Goal: Information Seeking & Learning: Learn about a topic

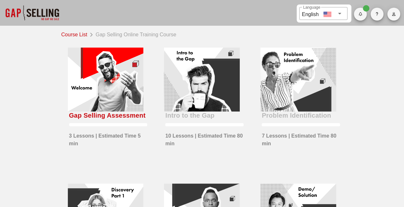
scroll to position [32, 0]
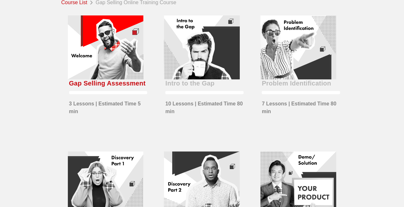
click at [88, 74] on div at bounding box center [106, 47] width 76 height 64
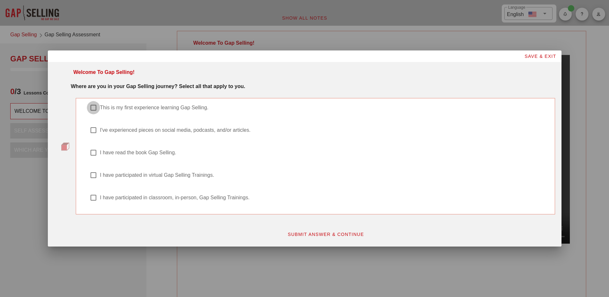
click at [93, 110] on div at bounding box center [93, 107] width 11 height 11
checkbox input "true"
click at [311, 207] on span "SUBMIT ANSWER & CONTINUE" at bounding box center [325, 234] width 77 height 5
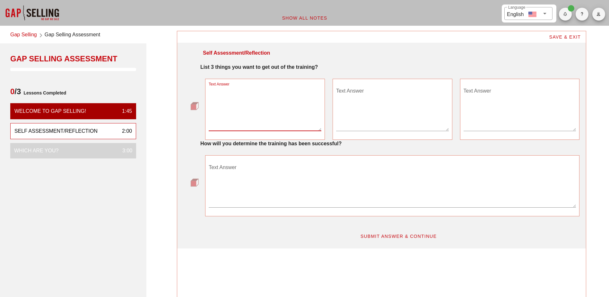
click at [262, 128] on textarea "Text Answer" at bounding box center [265, 108] width 113 height 45
type textarea "Develop ability to multi-thread deals to drive momentum."
click at [362, 94] on textarea "Text Answer" at bounding box center [392, 108] width 113 height 45
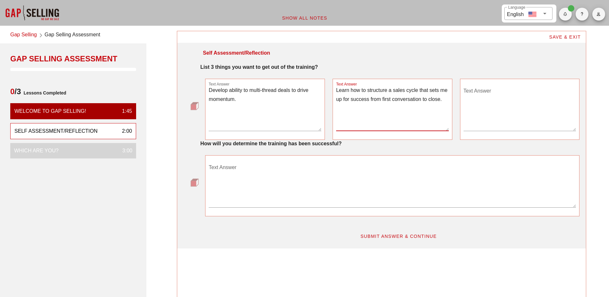
type textarea "Learn how to structure a sales cycle that sets me up for success from first con…"
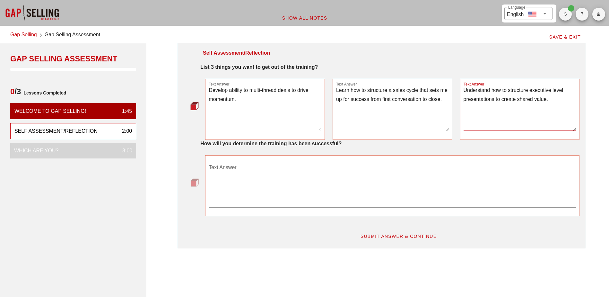
type textarea "Understand how to structure executive level presentations to create shared valu…"
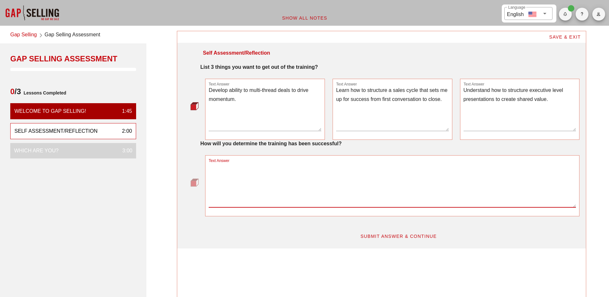
click at [254, 169] on textarea "Text Answer" at bounding box center [392, 184] width 367 height 45
click at [403, 166] on textarea "If I feel more confident in my ability and tools, I have to create a positive e…" at bounding box center [392, 184] width 367 height 45
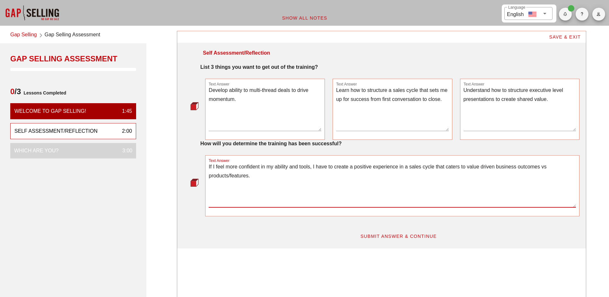
type textarea "If I feel more confident in my ability and tools, I have to create a positive e…"
click at [403, 207] on button "SUBMIT ANSWER & CONTINUE" at bounding box center [398, 236] width 87 height 12
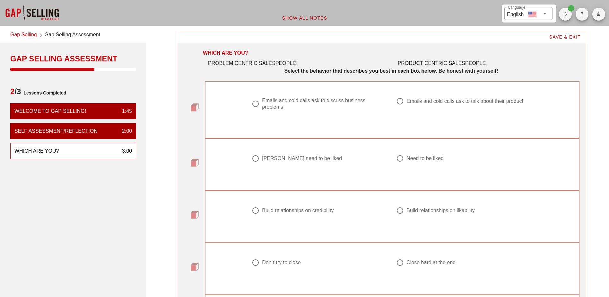
click at [258, 103] on div at bounding box center [255, 103] width 11 height 11
radio input "true"
click at [400, 159] on div at bounding box center [400, 158] width 11 height 11
radio input "true"
click at [259, 207] on div at bounding box center [255, 210] width 11 height 11
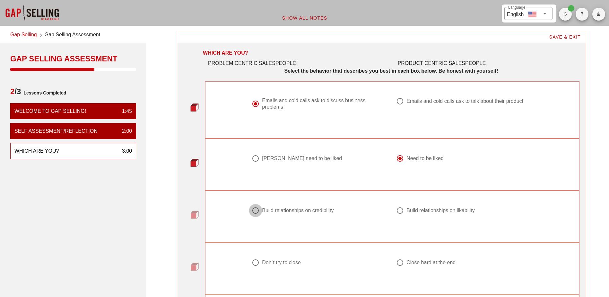
radio input "true"
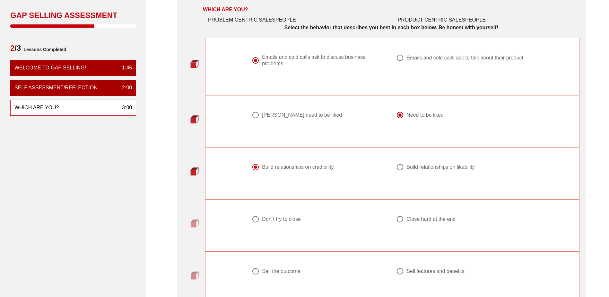
scroll to position [32, 0]
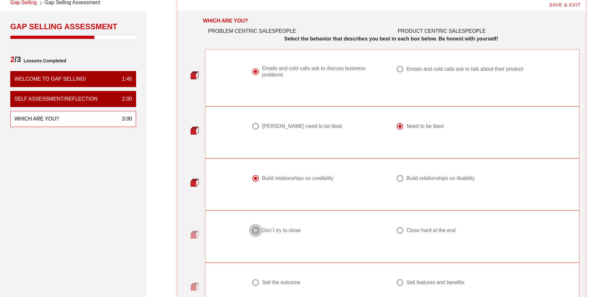
click at [260, 207] on div at bounding box center [255, 230] width 11 height 11
radio input "true"
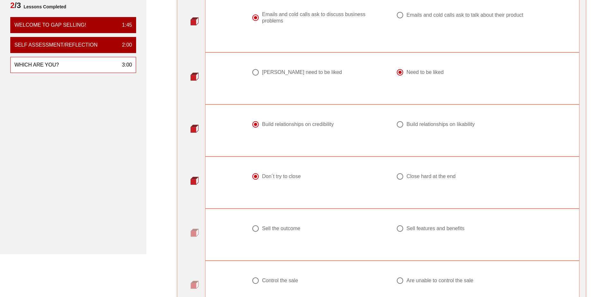
scroll to position [96, 0]
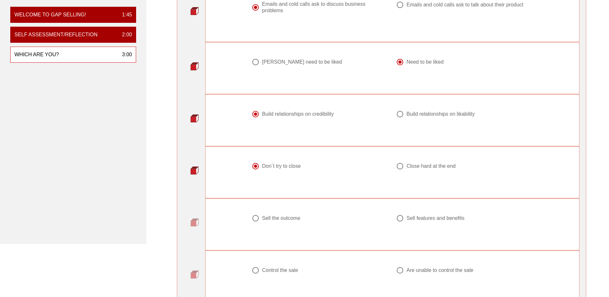
click at [290, 207] on div "Sell the outcome" at bounding box center [281, 218] width 38 height 6
radio input "true"
click at [403, 207] on div at bounding box center [400, 270] width 11 height 11
radio input "true"
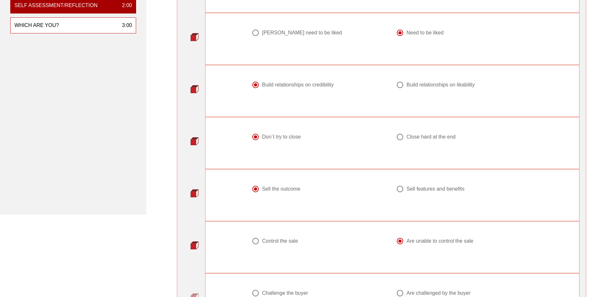
scroll to position [161, 0]
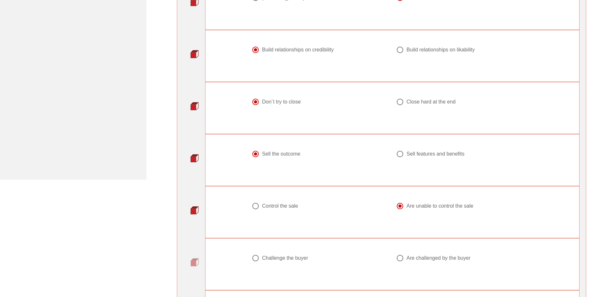
click at [282, 207] on div "Challenge the buyer" at bounding box center [285, 258] width 46 height 6
radio input "true"
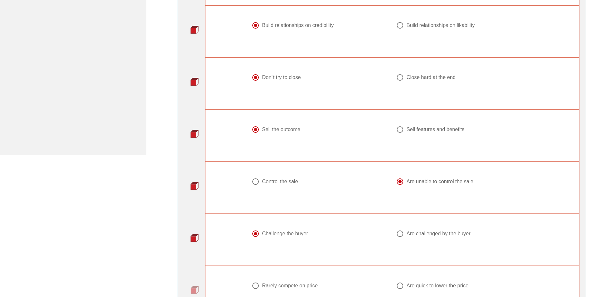
scroll to position [225, 0]
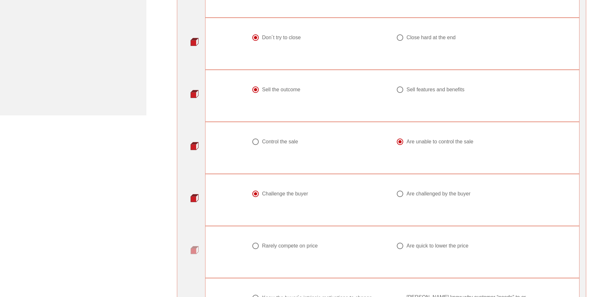
click at [289, 207] on div "Rarely compete on price" at bounding box center [290, 246] width 56 height 6
radio input "true"
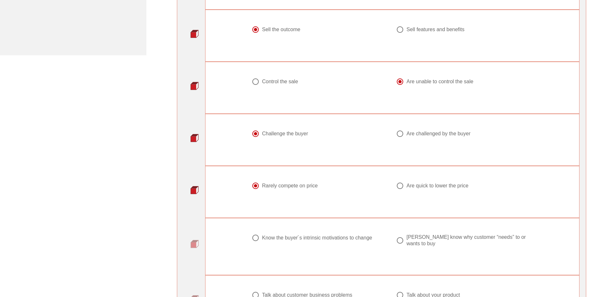
scroll to position [289, 0]
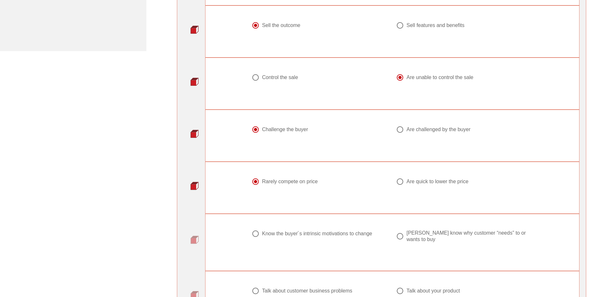
click at [281, 207] on div "Know the buyer ́s intrinsic motivations to change" at bounding box center [317, 233] width 110 height 6
radio input "true"
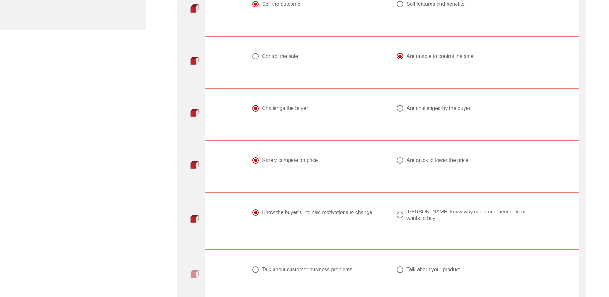
scroll to position [321, 0]
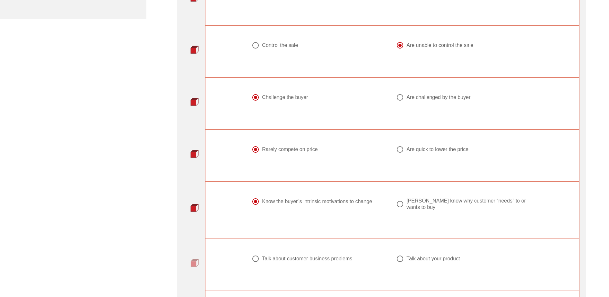
click at [336, 207] on div "Talk about customer business problems" at bounding box center [307, 258] width 90 height 6
radio input "true"
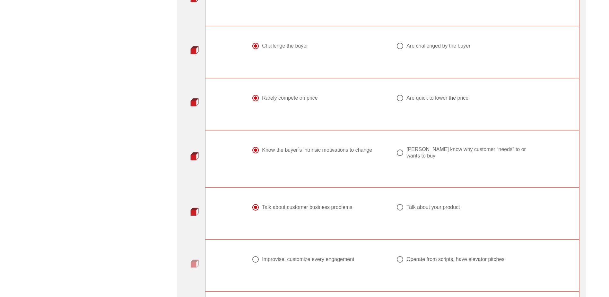
scroll to position [385, 0]
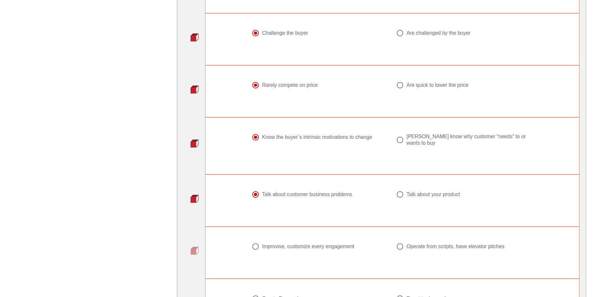
click at [319, 207] on div "Improvise, customize every engagement" at bounding box center [308, 246] width 92 height 6
radio input "true"
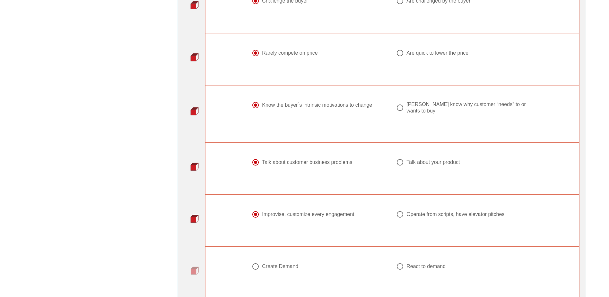
scroll to position [450, 0]
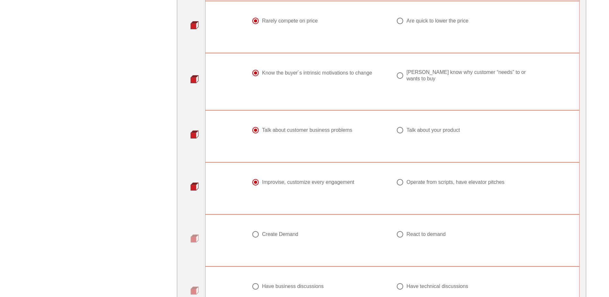
click at [286, 207] on div "Create Demand" at bounding box center [280, 234] width 36 height 6
radio input "true"
click at [275, 207] on div "Have business discussions" at bounding box center [293, 286] width 62 height 6
radio input "true"
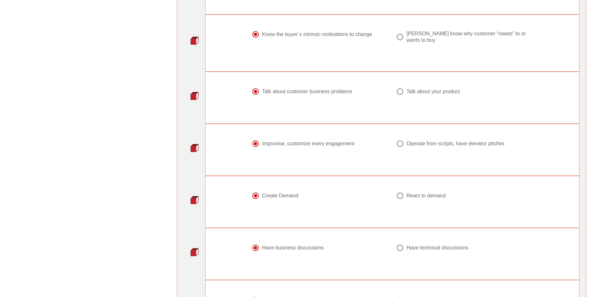
scroll to position [546, 0]
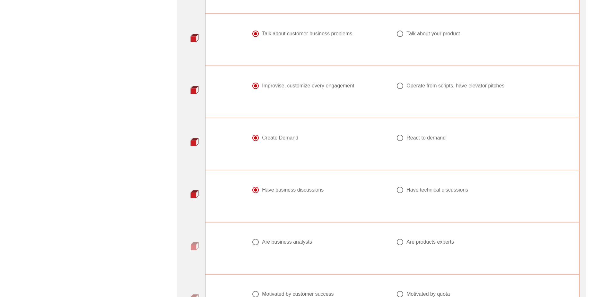
click at [303, 207] on div "Are business analysts" at bounding box center [287, 242] width 50 height 6
radio input "true"
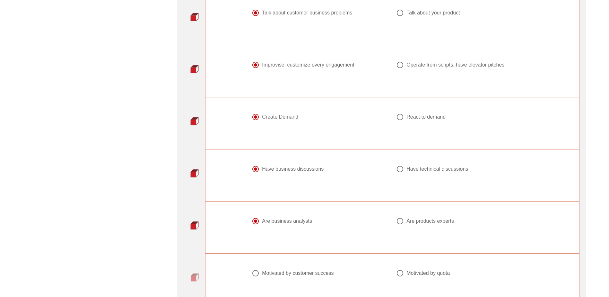
scroll to position [578, 0]
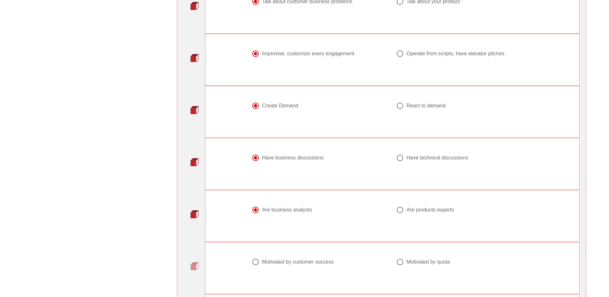
click at [313, 207] on div "Motivated by customer success" at bounding box center [298, 262] width 72 height 6
radio input "true"
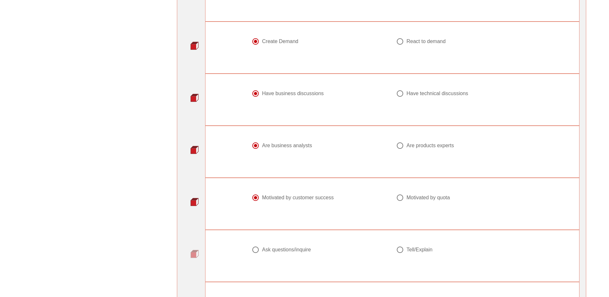
click at [292, 207] on div "Ask questions/inquire" at bounding box center [286, 249] width 49 height 6
radio input "true"
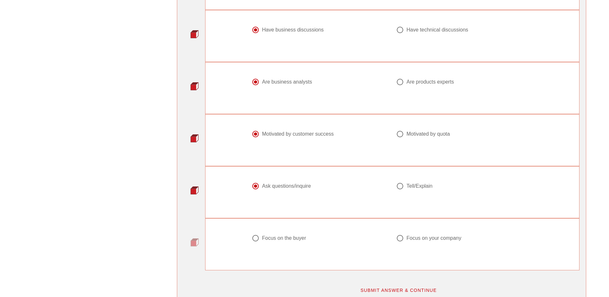
scroll to position [707, 0]
click at [289, 207] on div "Focus on the buyer" at bounding box center [284, 237] width 44 height 6
radio input "true"
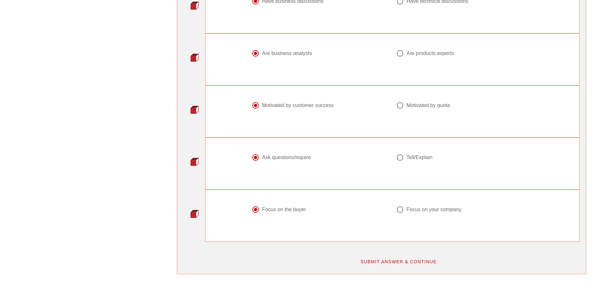
scroll to position [771, 0]
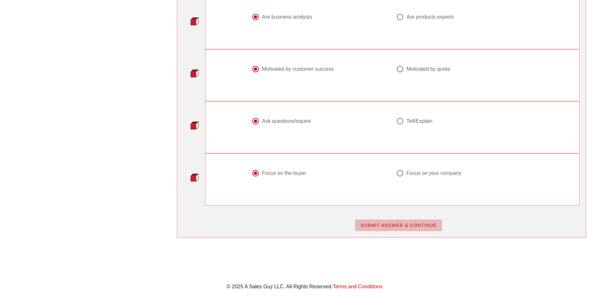
click at [387, 207] on button "SUBMIT ANSWER & CONTINUE" at bounding box center [398, 225] width 87 height 12
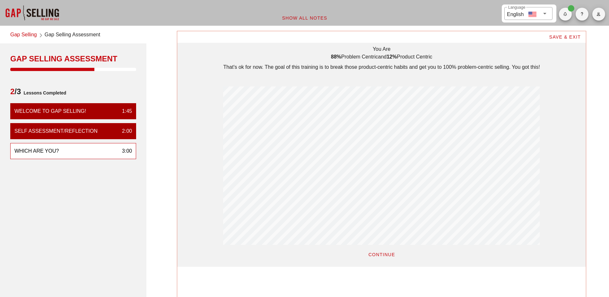
scroll to position [235, 409]
click at [403, 38] on span "SAVE & EXIT" at bounding box center [565, 36] width 32 height 5
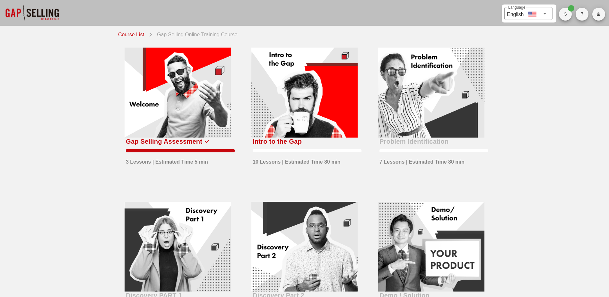
click at [271, 137] on div at bounding box center [305, 93] width 106 height 90
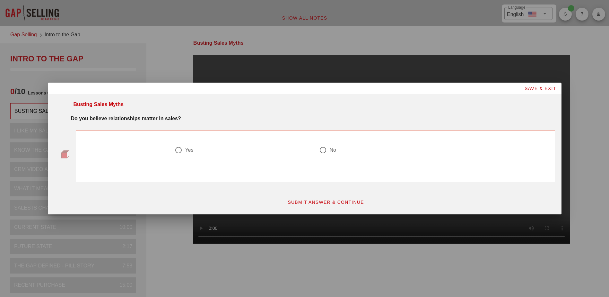
click at [181, 149] on div at bounding box center [178, 150] width 11 height 11
radio input "true"
click at [301, 203] on span "SUBMIT ANSWER & CONTINUE" at bounding box center [325, 201] width 77 height 5
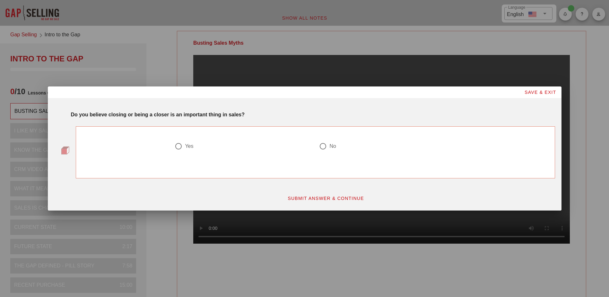
click at [180, 149] on div at bounding box center [178, 146] width 11 height 11
radio input "true"
click at [307, 199] on span "SUBMIT ANSWER & CONTINUE" at bounding box center [325, 198] width 77 height 5
click at [324, 146] on div at bounding box center [323, 146] width 11 height 11
radio input "true"
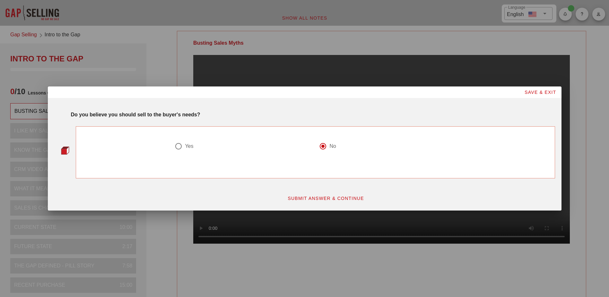
click at [324, 199] on span "SUBMIT ANSWER & CONTINUE" at bounding box center [325, 198] width 77 height 5
click at [323, 146] on div at bounding box center [323, 146] width 11 height 11
radio input "true"
click at [355, 196] on span "SUBMIT ANSWER & CONTINUE" at bounding box center [325, 198] width 77 height 5
click at [324, 145] on div at bounding box center [323, 146] width 11 height 11
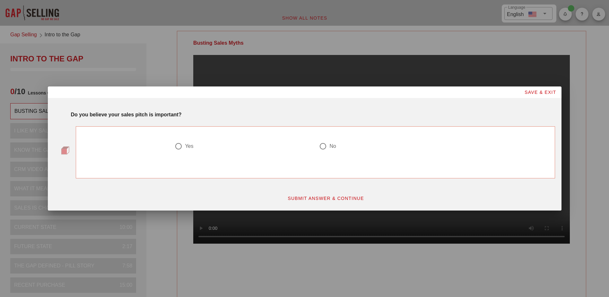
radio input "true"
click at [341, 198] on span "SUBMIT ANSWER & CONTINUE" at bounding box center [325, 198] width 77 height 5
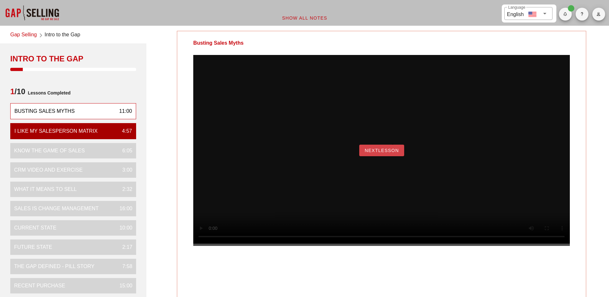
click at [373, 153] on span "NextLesson" at bounding box center [382, 150] width 35 height 5
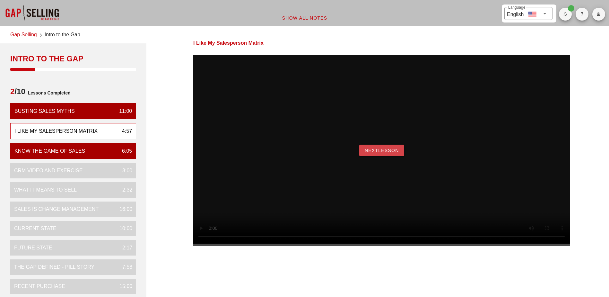
click at [393, 153] on span "NextLesson" at bounding box center [382, 150] width 35 height 5
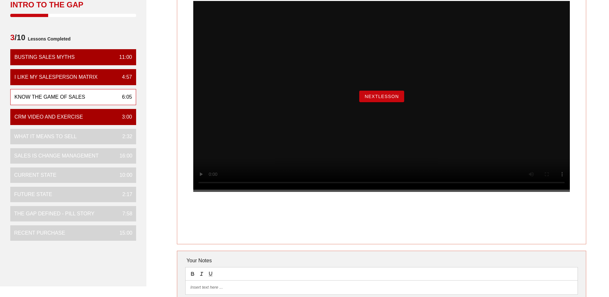
scroll to position [32, 0]
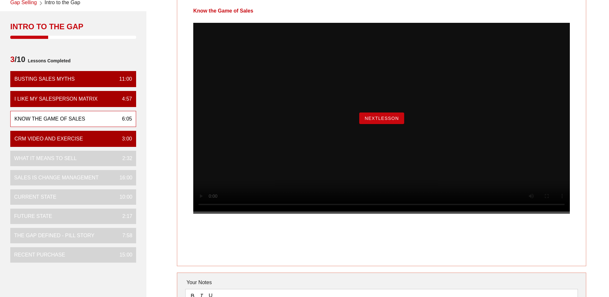
click at [375, 121] on span "NextLesson" at bounding box center [382, 118] width 35 height 5
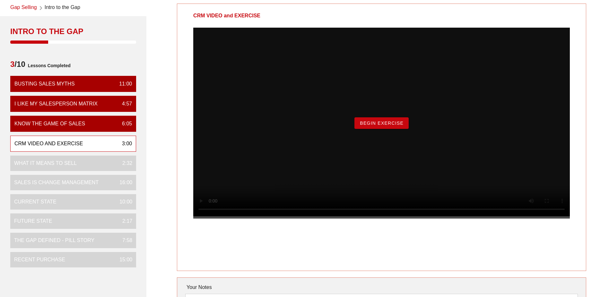
scroll to position [64, 0]
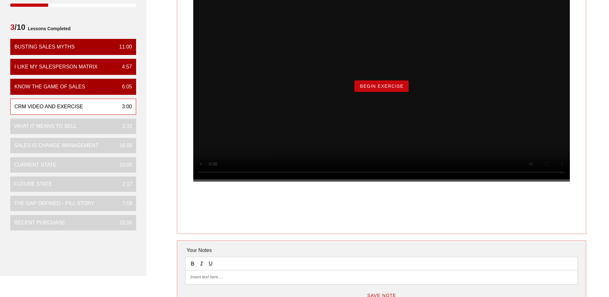
click at [384, 89] on span "Begin Exercise" at bounding box center [382, 86] width 44 height 5
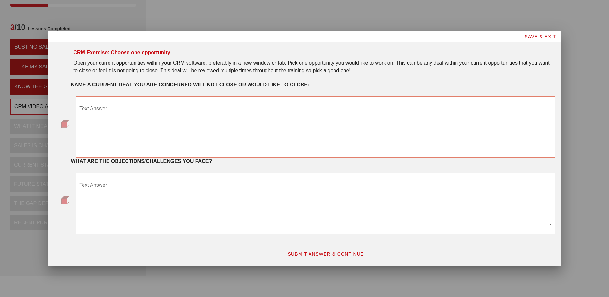
scroll to position [0, 0]
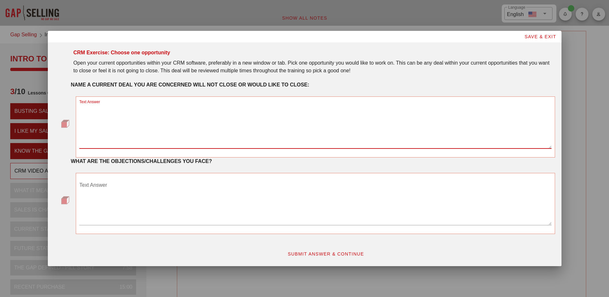
click at [118, 105] on textarea "Text Answer" at bounding box center [315, 125] width 472 height 45
type textarea "Speedway Motors"
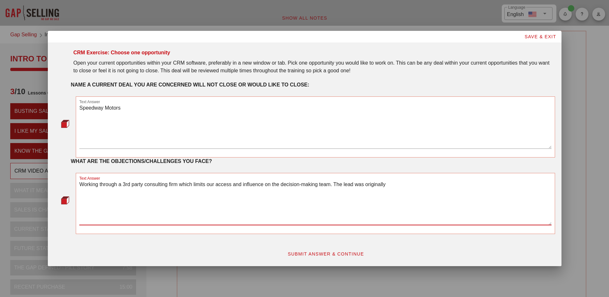
click at [389, 185] on textarea "Working through a 3rd party consulting firm which limits our access and influen…" at bounding box center [315, 202] width 472 height 45
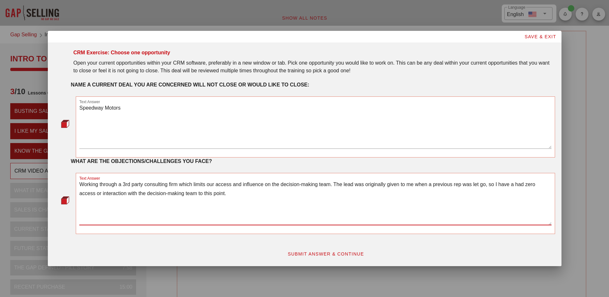
click at [231, 192] on textarea "Working through a 3rd party consulting firm which limits our access and influen…" at bounding box center [315, 202] width 472 height 45
click at [403, 193] on textarea "Working through a 3rd party consulting firm which limits our access and influen…" at bounding box center [315, 202] width 472 height 45
drag, startPoint x: 436, startPoint y: 191, endPoint x: 432, endPoint y: 192, distance: 3.7
click at [403, 192] on textarea "Working through a 3rd party consulting firm which limits our access and influen…" at bounding box center [315, 202] width 472 height 45
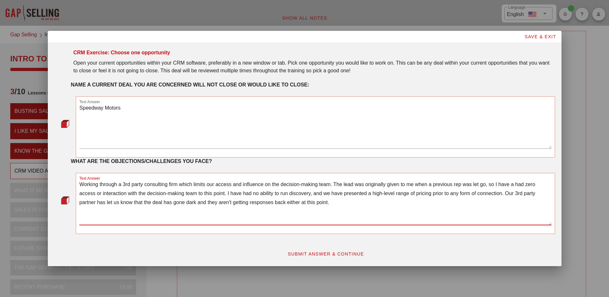
type textarea "Working through a 3rd party consulting firm which limits our access and influen…"
click at [325, 207] on span "SUBMIT ANSWER & CONTINUE" at bounding box center [325, 253] width 77 height 5
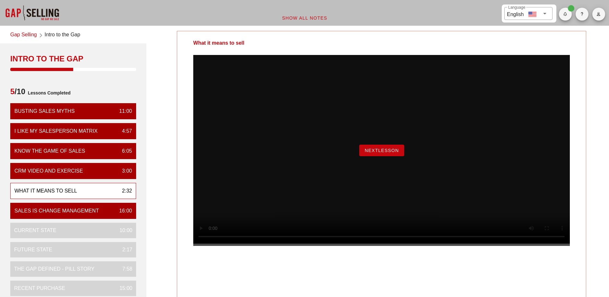
click at [391, 153] on span "NextLesson" at bounding box center [382, 150] width 35 height 5
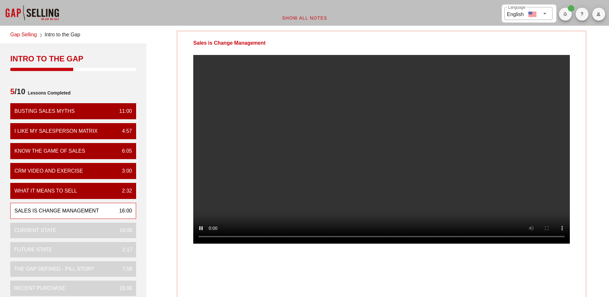
scroll to position [32, 0]
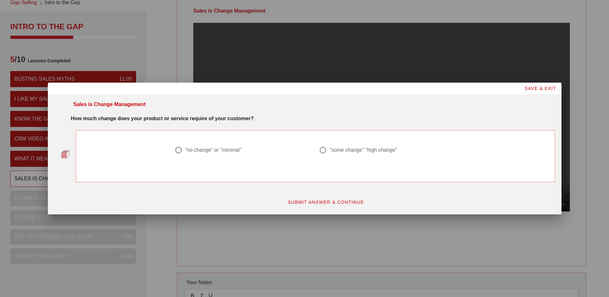
click at [322, 149] on div at bounding box center [323, 150] width 11 height 11
radio input "true"
click at [327, 201] on span "SUBMIT ANSWER & CONTINUE" at bounding box center [325, 201] width 77 height 5
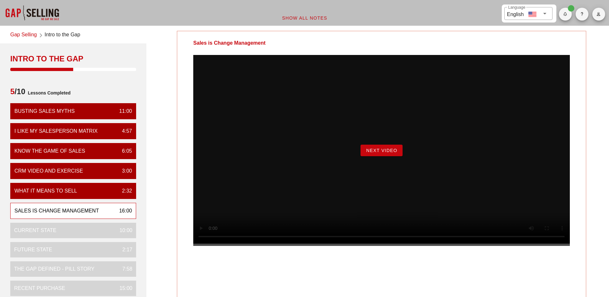
click at [395, 153] on span "Next Video" at bounding box center [381, 150] width 31 height 5
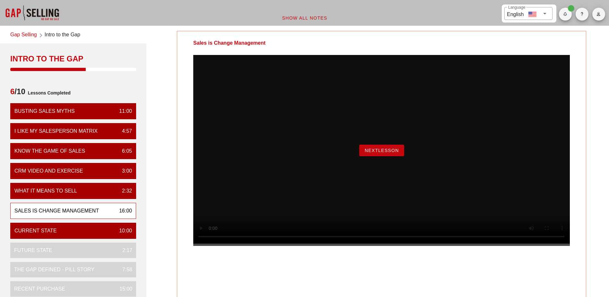
click at [390, 153] on span "NextLesson" at bounding box center [382, 150] width 35 height 5
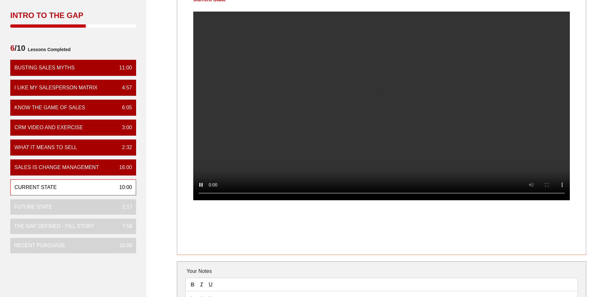
scroll to position [32, 0]
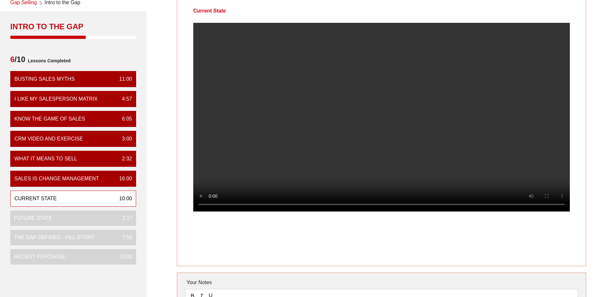
click at [94, 198] on div "Current State 10:00" at bounding box center [73, 198] width 126 height 16
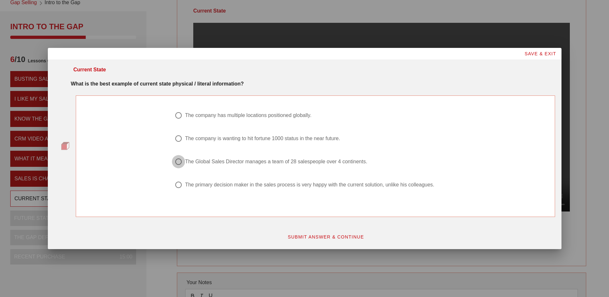
click at [180, 160] on div at bounding box center [178, 161] width 11 height 11
radio input "true"
click at [304, 207] on span "SUBMIT ANSWER & CONTINUE" at bounding box center [325, 236] width 77 height 5
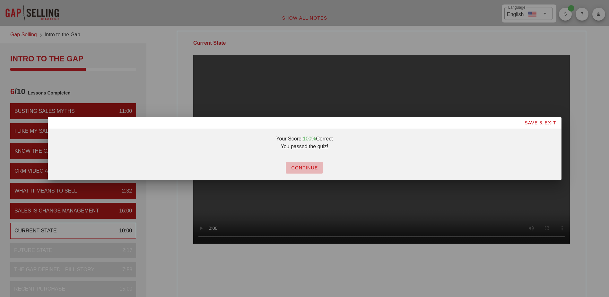
click at [307, 166] on span "CONTINUE" at bounding box center [304, 167] width 27 height 5
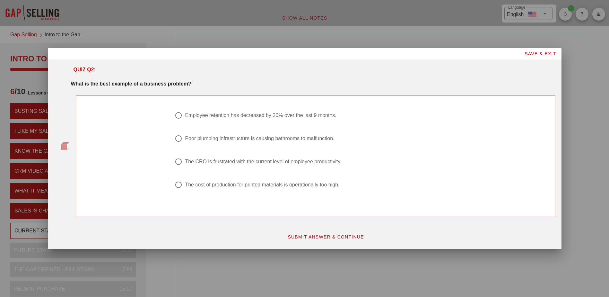
click at [232, 115] on div "Employee retention has decreased by 20% over the last 9 months." at bounding box center [260, 115] width 151 height 6
radio input "true"
click at [324, 207] on span "SUBMIT ANSWER & CONTINUE" at bounding box center [325, 236] width 77 height 5
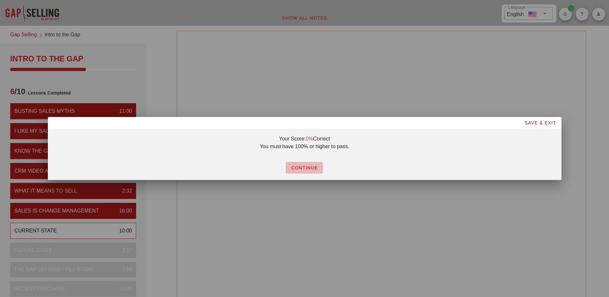
click at [312, 166] on span "CONTINUE" at bounding box center [304, 167] width 27 height 5
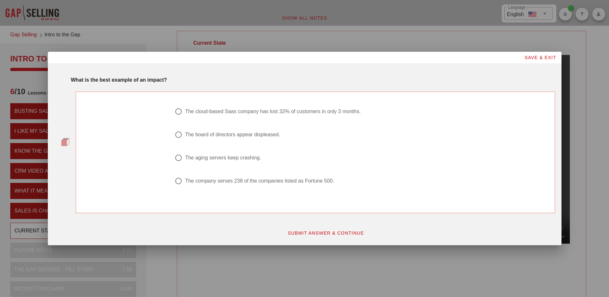
click at [195, 111] on div "The cloud-based Saas company has lost 32% of customers in only 3 months." at bounding box center [273, 111] width 176 height 6
radio input "true"
click at [328, 207] on span "SUBMIT ANSWER & CONTINUE" at bounding box center [325, 232] width 77 height 5
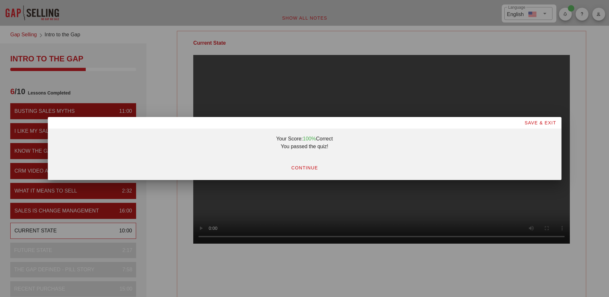
click at [304, 168] on span "CONTINUE" at bounding box center [304, 167] width 27 height 5
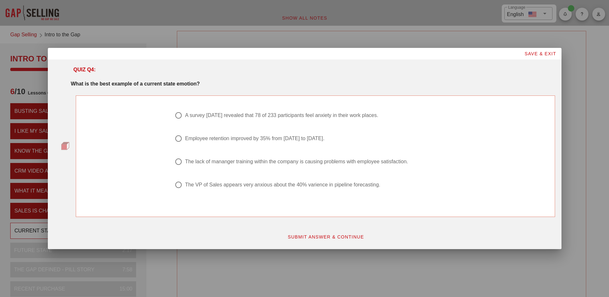
click at [200, 114] on div "A survey [DATE] revealed that 78 of 233 participants feel anxiety in their work…" at bounding box center [281, 115] width 193 height 6
click at [266, 160] on div "The lack of mananger training within the company is causing problems with emplo…" at bounding box center [296, 161] width 223 height 6
radio input "false"
radio input "true"
click at [320, 207] on span "SUBMIT ANSWER & CONTINUE" at bounding box center [325, 236] width 77 height 5
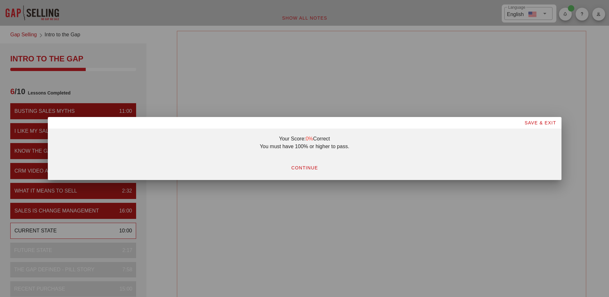
click at [311, 167] on span "CONTINUE" at bounding box center [304, 167] width 27 height 5
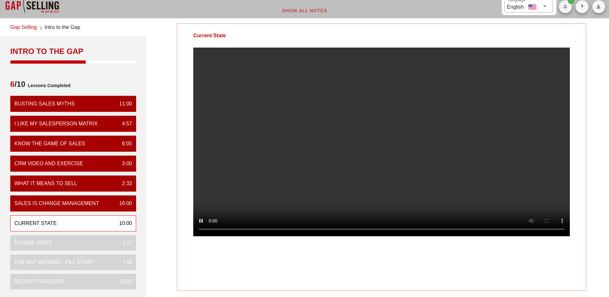
scroll to position [3, 0]
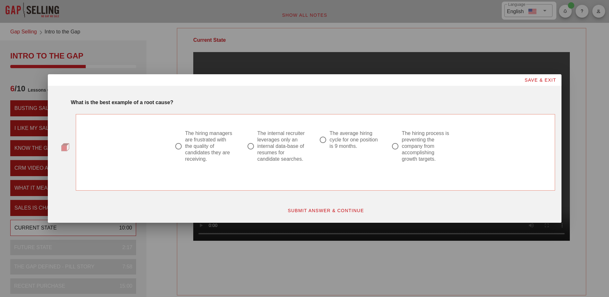
click at [254, 147] on div at bounding box center [250, 146] width 11 height 11
radio input "true"
click at [315, 207] on span "SUBMIT ANSWER & CONTINUE" at bounding box center [325, 210] width 77 height 5
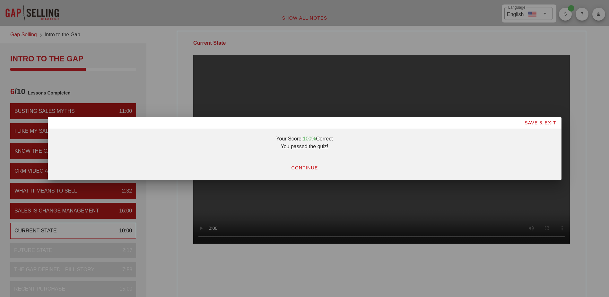
click at [309, 166] on span "CONTINUE" at bounding box center [304, 167] width 27 height 5
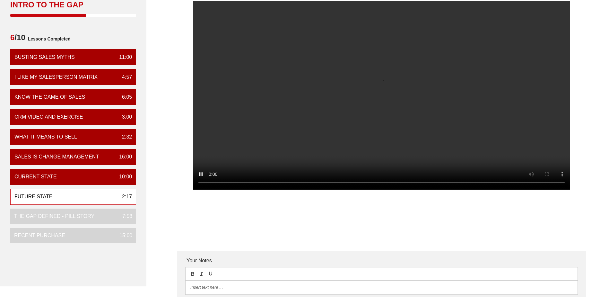
scroll to position [64, 0]
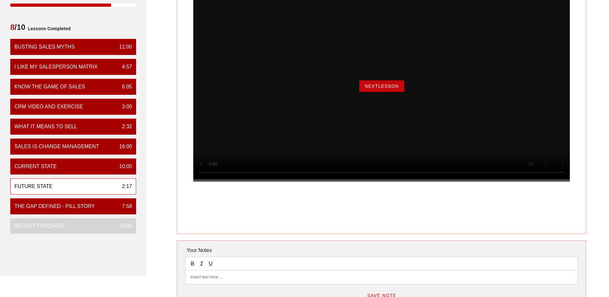
click at [392, 89] on span "NextLesson" at bounding box center [382, 86] width 35 height 5
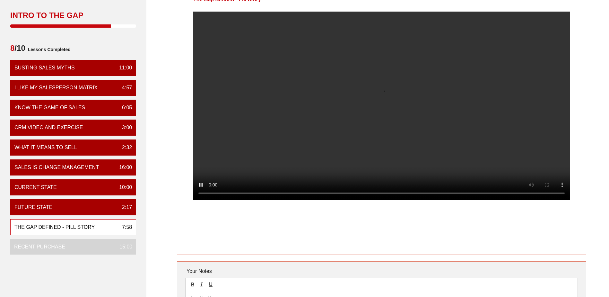
scroll to position [32, 0]
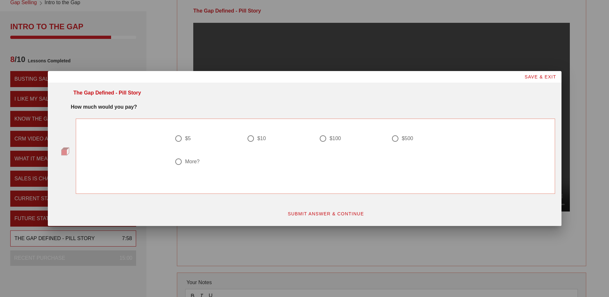
click at [251, 141] on div at bounding box center [250, 138] width 11 height 11
radio input "true"
click at [311, 207] on span "SUBMIT ANSWER & CONTINUE" at bounding box center [325, 213] width 77 height 5
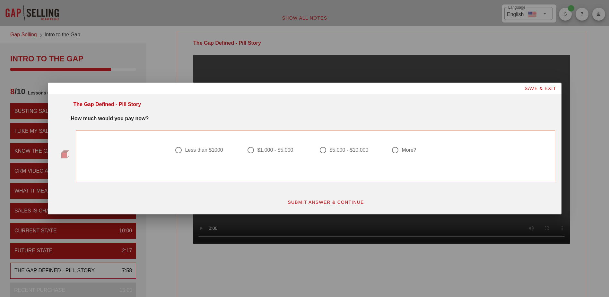
click at [178, 149] on div at bounding box center [178, 150] width 11 height 11
radio input "true"
click at [342, 204] on span "SUBMIT ANSWER & CONTINUE" at bounding box center [325, 201] width 77 height 5
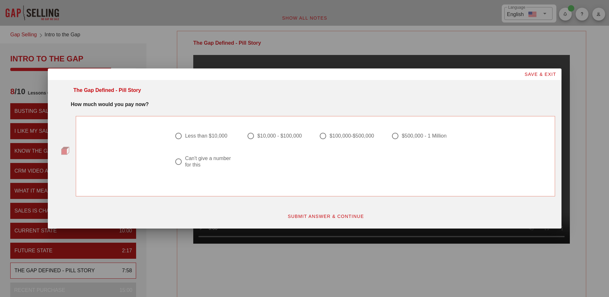
click at [322, 134] on div at bounding box center [323, 135] width 11 height 11
radio input "true"
click at [338, 207] on span "SUBMIT ANSWER & CONTINUE" at bounding box center [325, 216] width 77 height 5
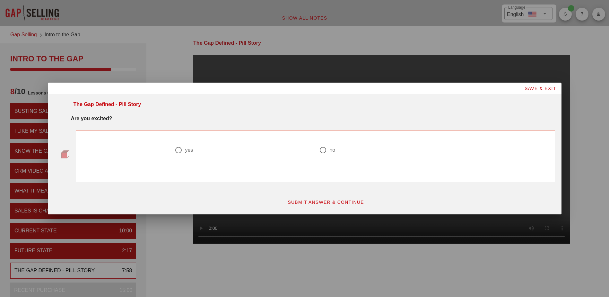
click at [184, 151] on div at bounding box center [178, 150] width 11 height 11
radio input "true"
click at [319, 207] on div "SUBMIT ANSWER & CONTINUE" at bounding box center [326, 201] width 466 height 19
click at [323, 203] on span "SUBMIT ANSWER & CONTINUE" at bounding box center [325, 201] width 77 height 5
click at [174, 149] on div at bounding box center [178, 150] width 11 height 11
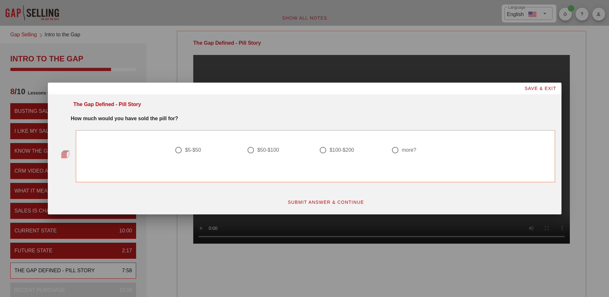
radio input "true"
click at [316, 200] on span "SUBMIT ANSWER & CONTINUE" at bounding box center [325, 201] width 77 height 5
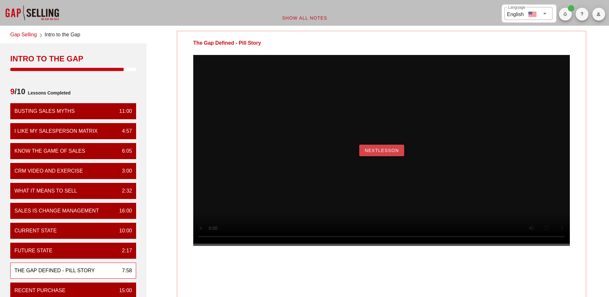
click at [371, 156] on button "NextLesson" at bounding box center [381, 151] width 45 height 12
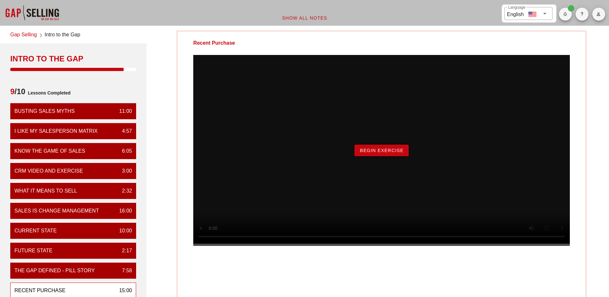
click at [381, 156] on button "Begin Exercise" at bounding box center [382, 151] width 54 height 12
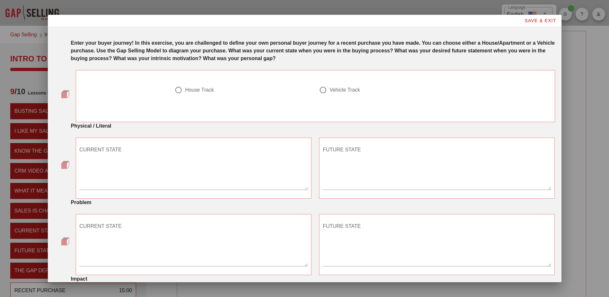
click at [178, 92] on div at bounding box center [178, 89] width 11 height 11
radio input "true"
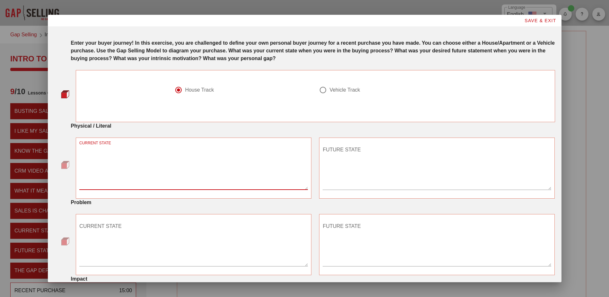
click at [120, 147] on textarea "CURRENT STATE" at bounding box center [193, 167] width 229 height 45
click at [118, 103] on div "House Track Vehicle Track" at bounding box center [315, 92] width 472 height 40
click at [93, 148] on textarea "CURRENT STATE" at bounding box center [193, 167] width 229 height 45
type textarea "L"
type textarea "Was renting a house on the south side of city for my wife to be close to her MB…"
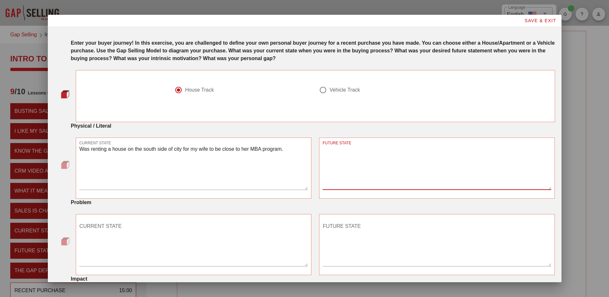
click at [345, 149] on textarea "FUTURE STATE" at bounding box center [437, 167] width 229 height 45
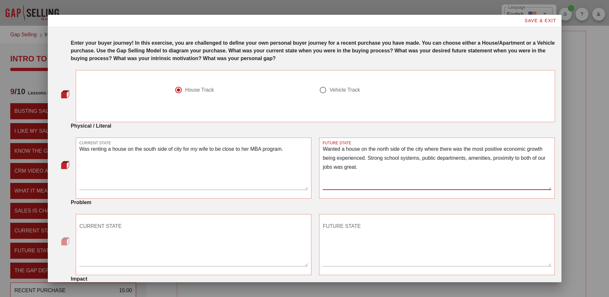
scroll to position [64, 0]
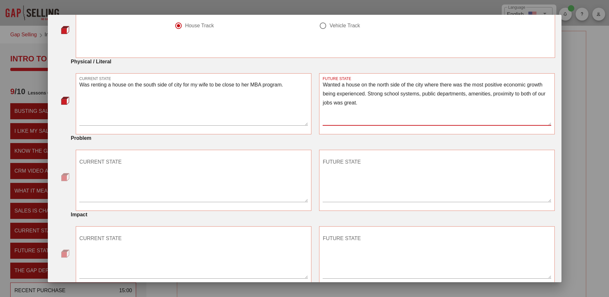
type textarea "Wanted a house on the north side of the city where there was the most positive …"
click at [111, 170] on textarea "CURRENT STATE" at bounding box center [193, 179] width 229 height 45
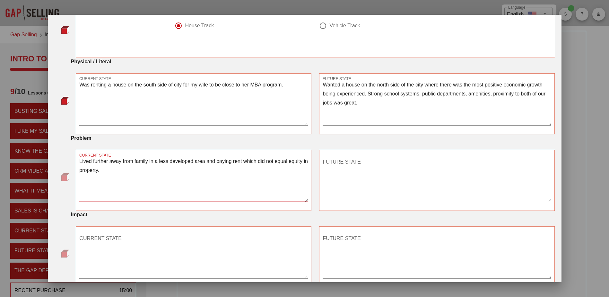
type textarea "Lived further away from family in a less developed area and paying rent which d…"
click at [374, 156] on div "FUTURE STATE" at bounding box center [437, 181] width 229 height 56
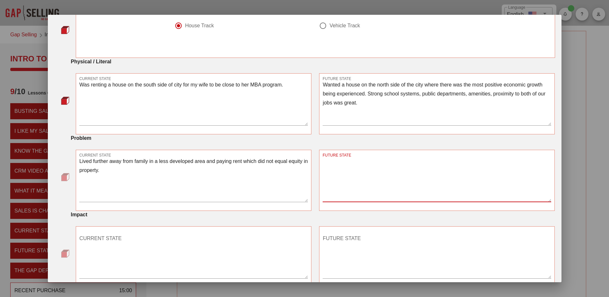
click at [366, 157] on textarea "FUTURE STATE" at bounding box center [437, 179] width 229 height 45
type textarea "w"
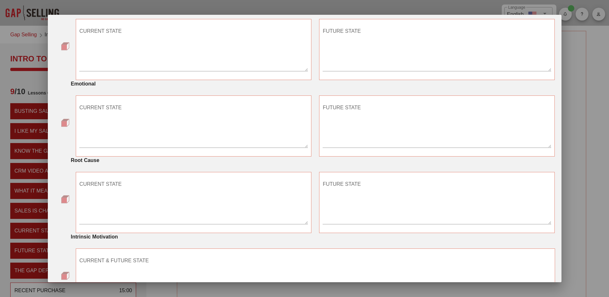
scroll to position [331, 0]
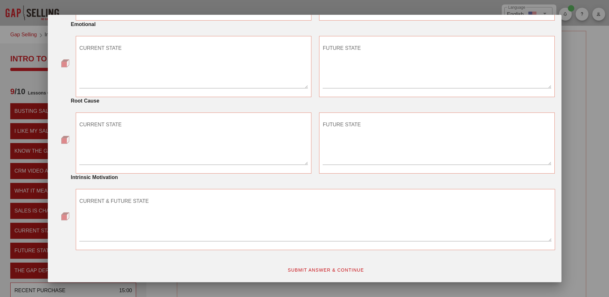
type textarea "Wanted all housing payments to count towards equity in net worth in an area tha…"
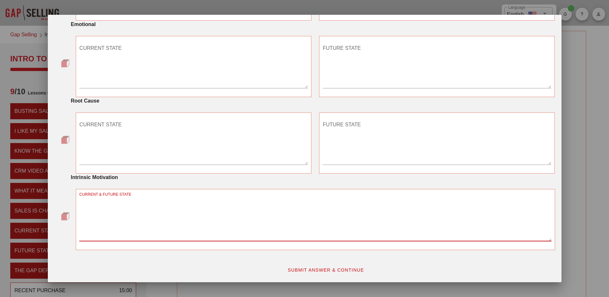
click at [157, 207] on textarea "CURRENT & FUTURE STATE" at bounding box center [315, 218] width 472 height 45
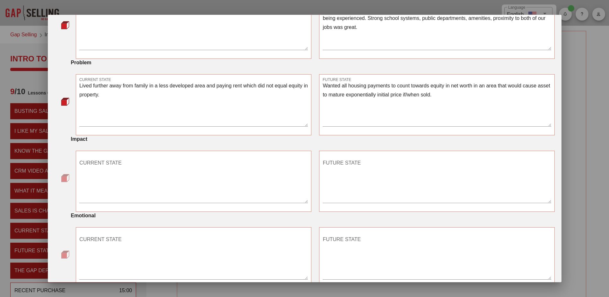
scroll to position [138, 0]
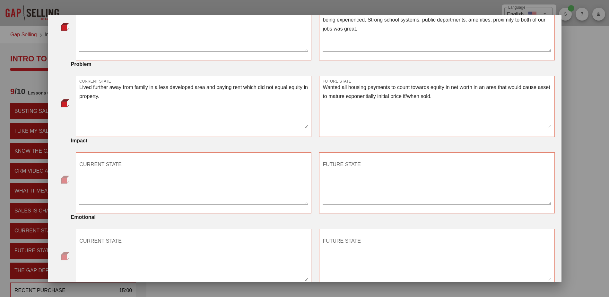
type textarea "Create a more fulfilling life in a well-supported system/area that would pay us…"
click at [168, 180] on textarea "CURRENT STATE" at bounding box center [193, 181] width 229 height 45
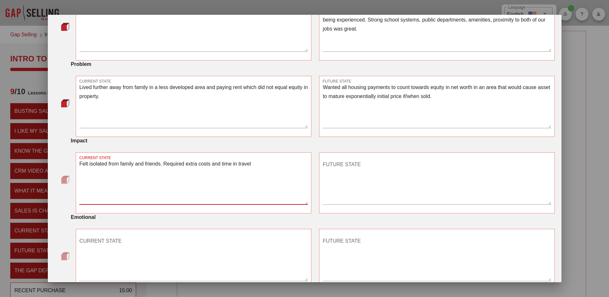
type textarea "Felt isolated from family and friends. Required extra costs and time in travel"
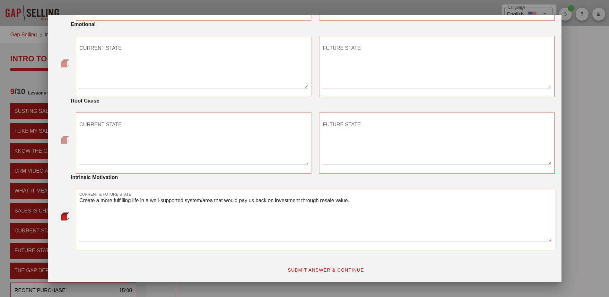
scroll to position [267, 0]
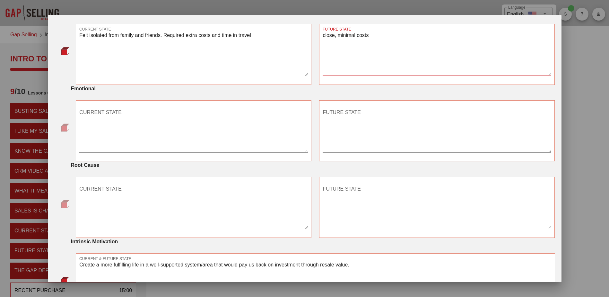
type textarea "close, minimal costs"
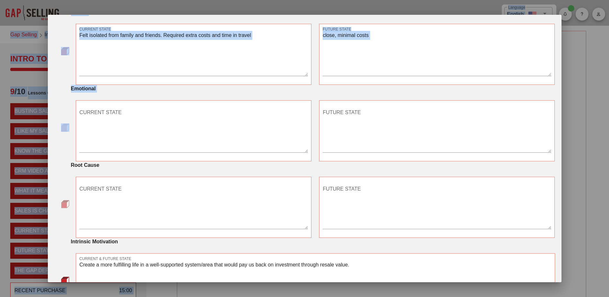
click at [50, 113] on div "​ Language English Show All Notes Gap Selling Intro to the Gap Intro to the Gap…" at bounding box center [304, 168] width 609 height 336
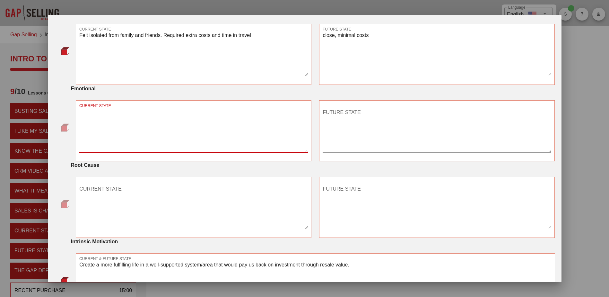
drag, startPoint x: 50, startPoint y: 113, endPoint x: 94, endPoint y: 115, distance: 43.7
click at [94, 115] on textarea "CURRENT STATE" at bounding box center [193, 129] width 229 height 45
type textarea "Close for my wifes MBA program"
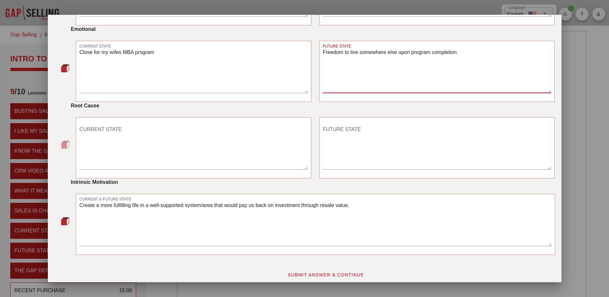
scroll to position [331, 0]
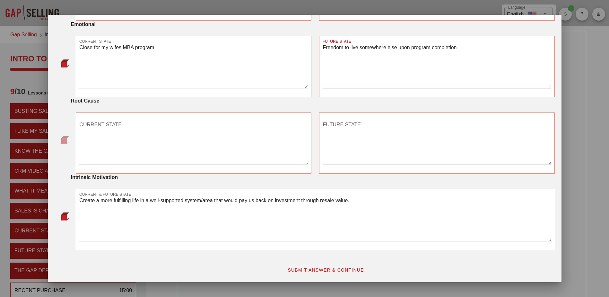
type textarea "Freedom to live somewhere else upon program completion"
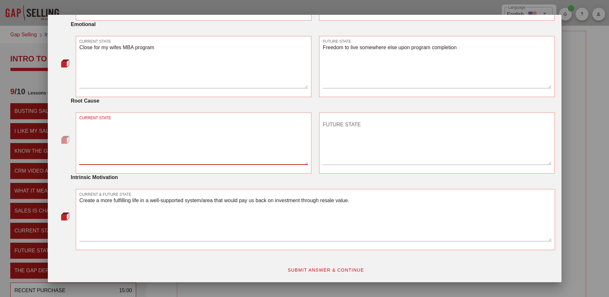
click at [115, 139] on textarea "CURRENT STATE" at bounding box center [193, 141] width 229 height 45
type textarea "Sacrifices were necessary"
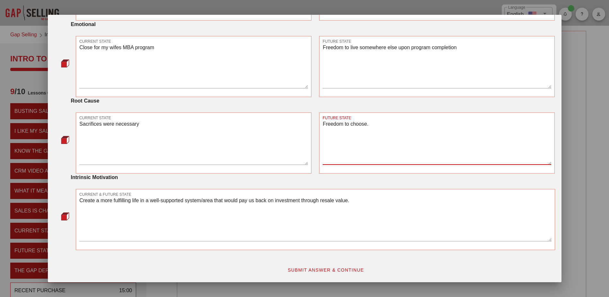
type textarea "Freedom to choose."
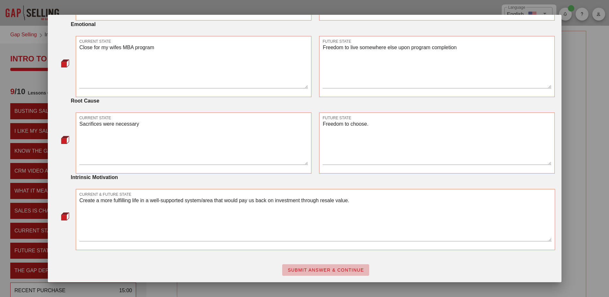
click at [355, 207] on span "SUBMIT ANSWER & CONTINUE" at bounding box center [325, 269] width 77 height 5
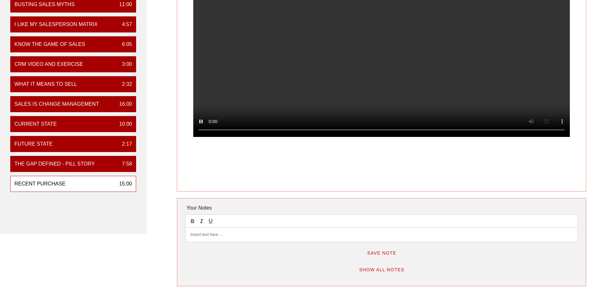
scroll to position [67, 0]
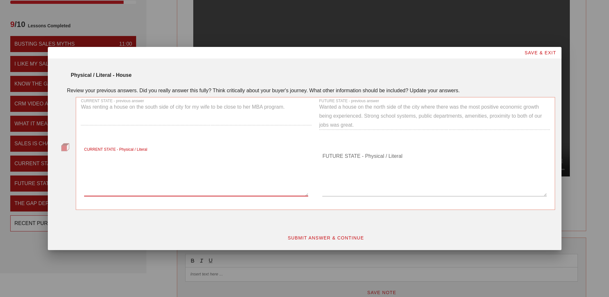
click at [220, 193] on textarea "CURRENT STATE - Physical / Literal" at bounding box center [196, 173] width 224 height 45
type textarea "E"
type textarea "Keep as is. It was the only and primary reason."
click at [361, 188] on textarea "FUTURE STATE - Physical / Literal" at bounding box center [434, 173] width 224 height 45
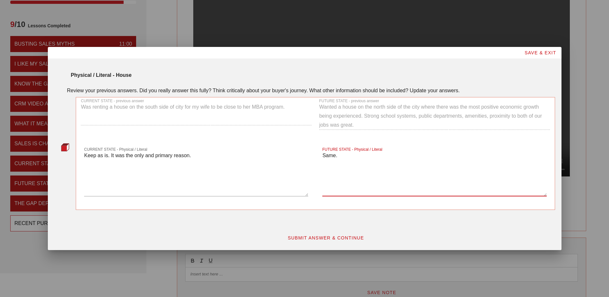
type textarea "Same."
click at [357, 207] on span "SUBMIT ANSWER & CONTINUE" at bounding box center [325, 237] width 77 height 5
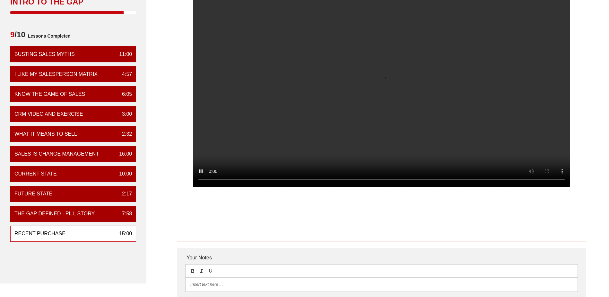
scroll to position [96, 0]
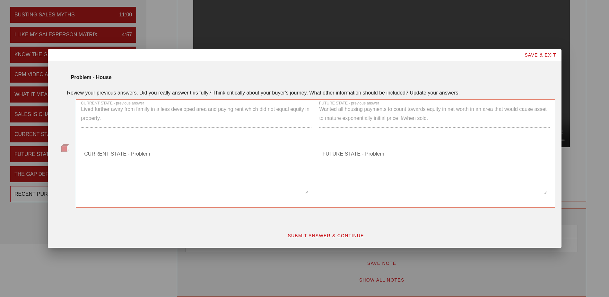
click at [163, 187] on textarea "CURRENT STATE - Problem" at bounding box center [196, 171] width 224 height 45
type textarea "same"
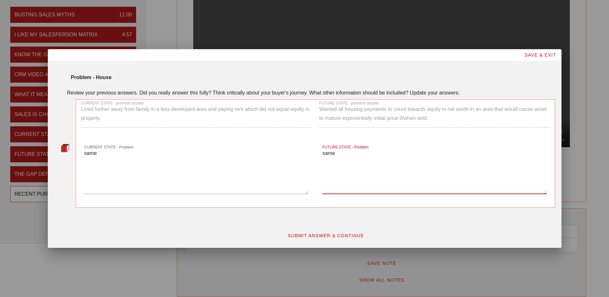
type textarea "same"
click at [297, 207] on button "SUBMIT ANSWER & CONTINUE" at bounding box center [325, 236] width 87 height 12
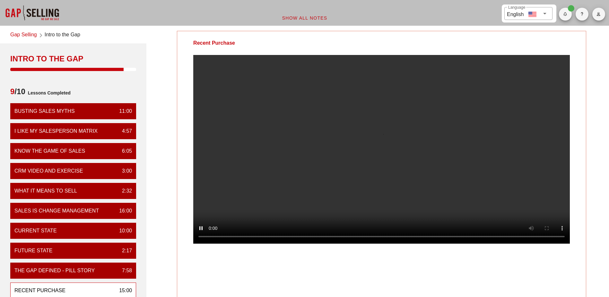
scroll to position [32, 0]
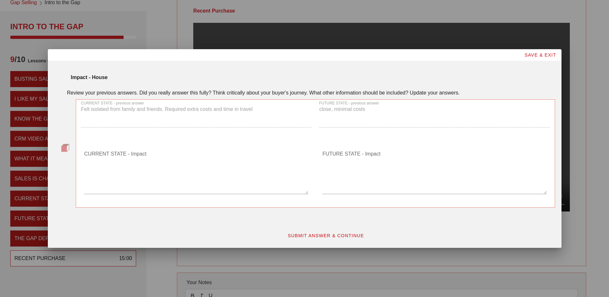
click at [171, 189] on textarea "CURRENT STATE - Impact" at bounding box center [196, 171] width 224 height 45
type textarea "Same"
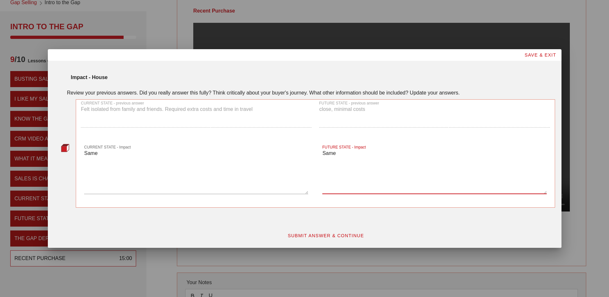
type textarea "Same"
click at [309, 207] on button "SUBMIT ANSWER & CONTINUE" at bounding box center [325, 236] width 87 height 12
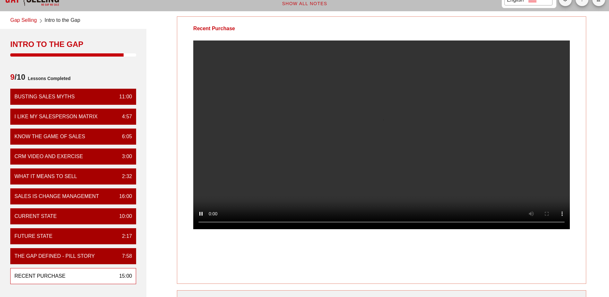
scroll to position [0, 0]
